Goal: Navigation & Orientation: Find specific page/section

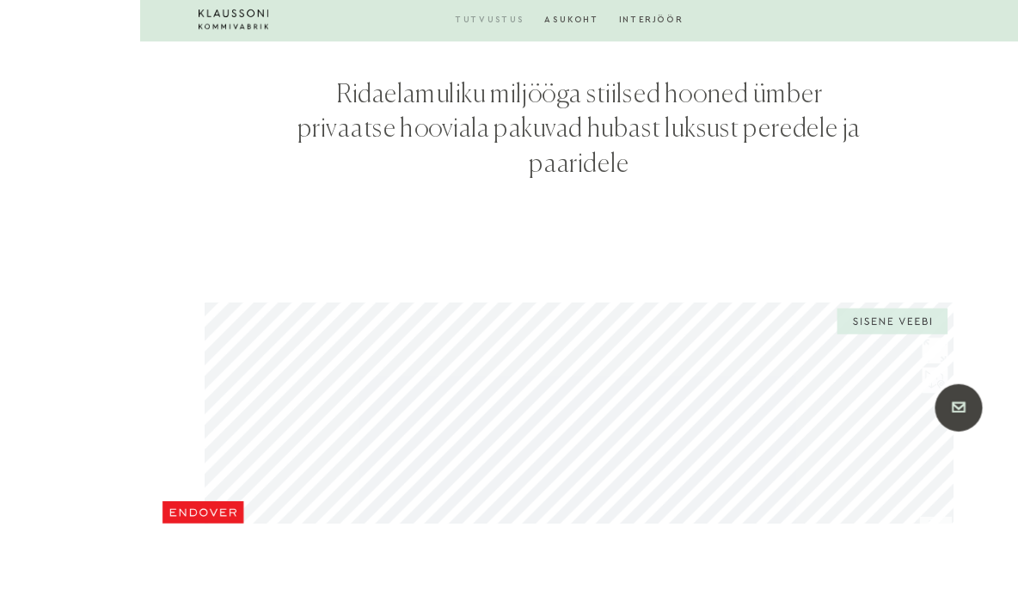
scroll to position [1467, 0]
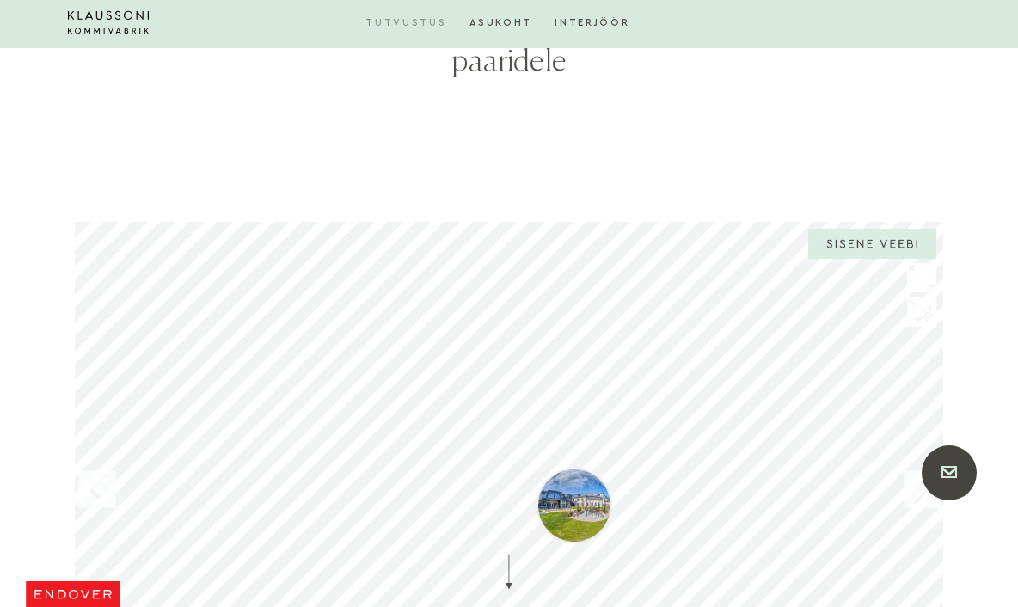
click at [63, 462] on section at bounding box center [509, 465] width 1018 height 505
click at [501, 527] on div "Klaussoni Kommivabrik - Endover Täisekraan Välju täisekraanist Näita korteri pl…" at bounding box center [508, 488] width 868 height 535
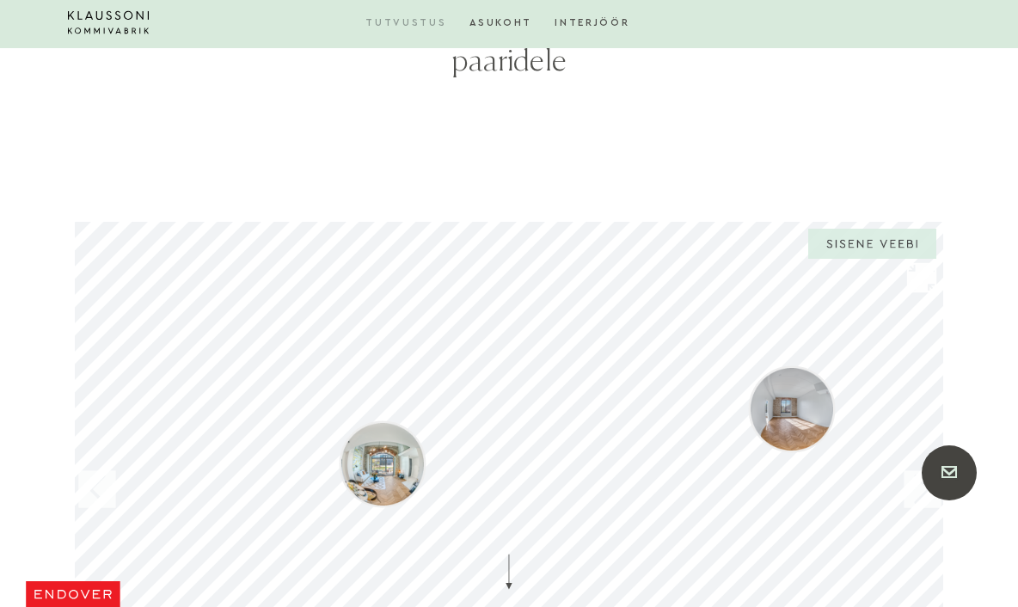
click at [1014, 438] on section at bounding box center [509, 465] width 1018 height 505
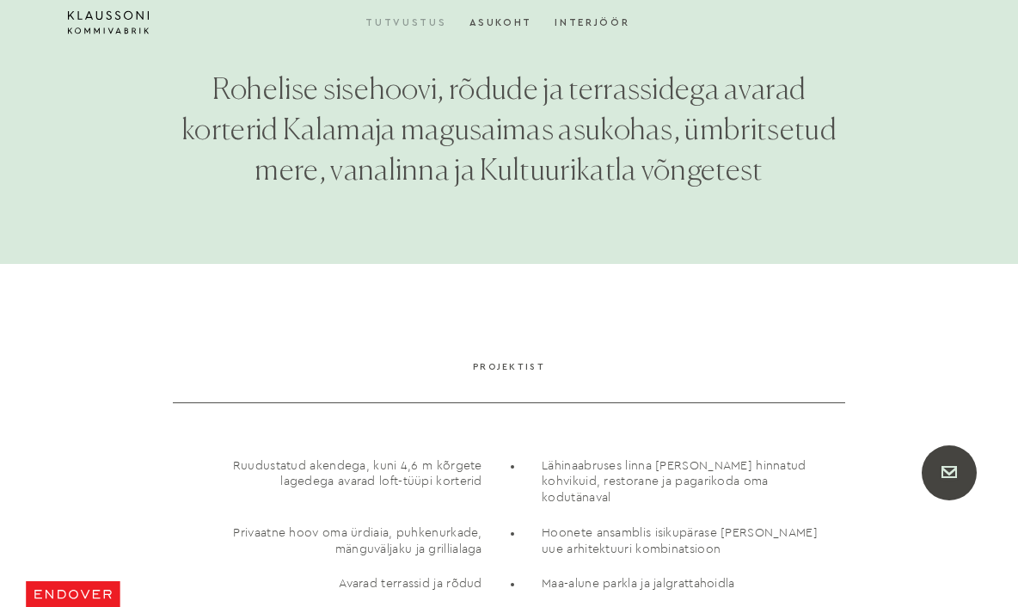
scroll to position [631, 0]
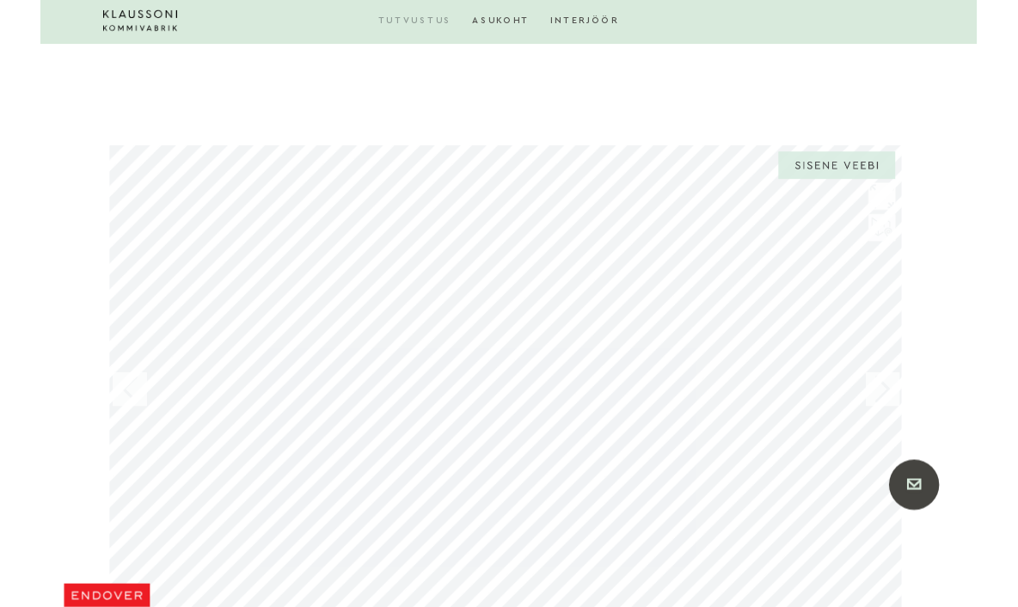
scroll to position [1596, 0]
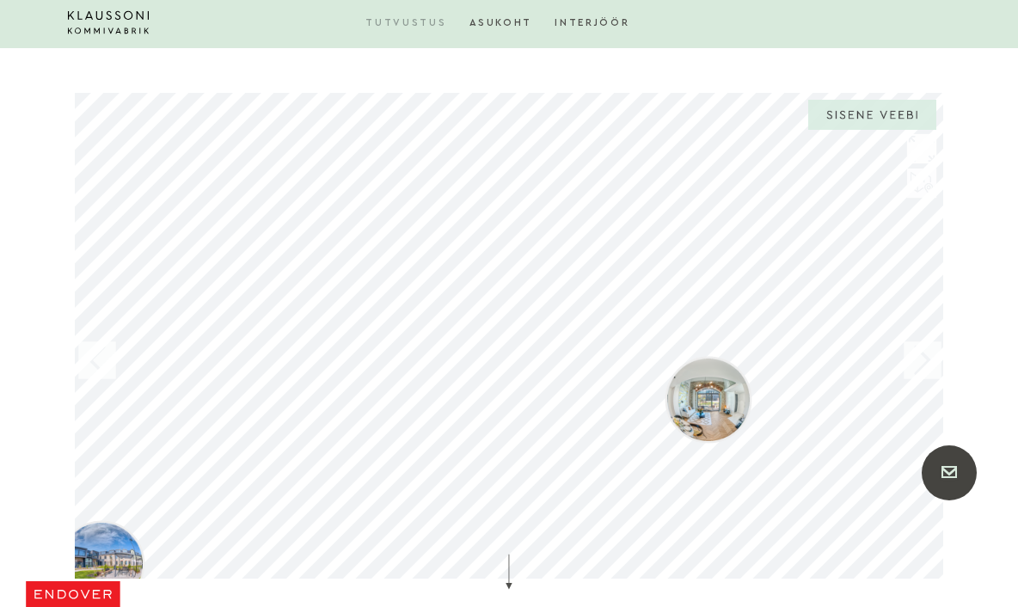
click at [514, 578] on icon ".st-scrollarrow-0{fill:#50504D;}" at bounding box center [509, 571] width 14 height 36
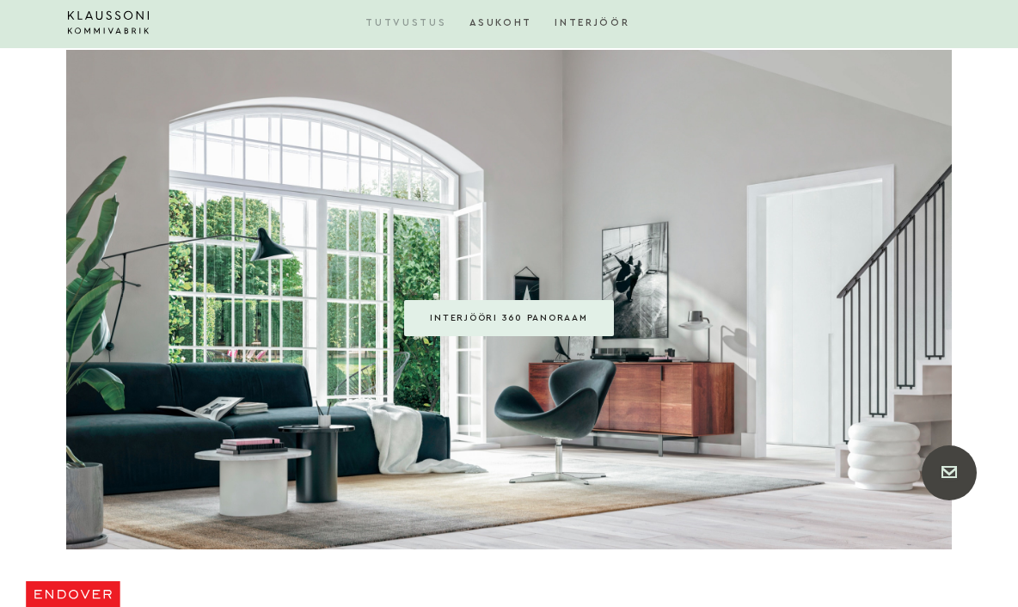
scroll to position [2773, 0]
